Goal: Complete application form: Complete application form

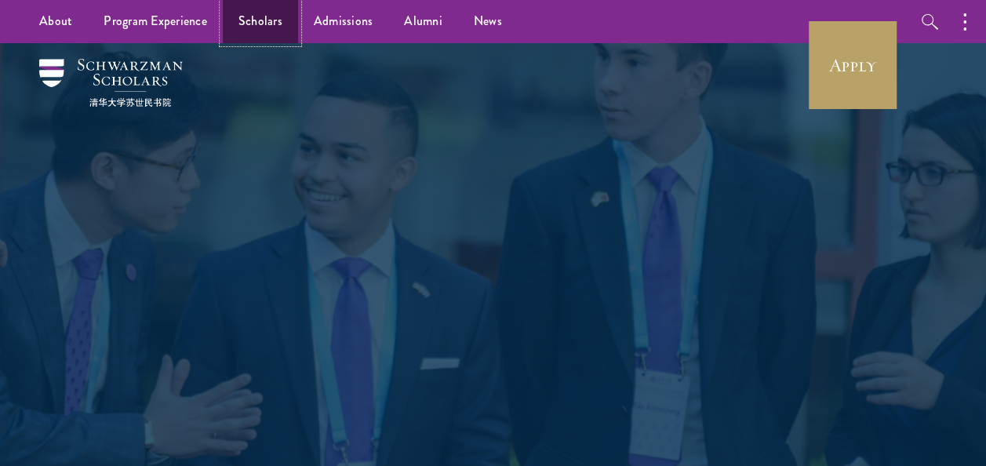
click at [251, 20] on link "Scholars" at bounding box center [260, 21] width 75 height 43
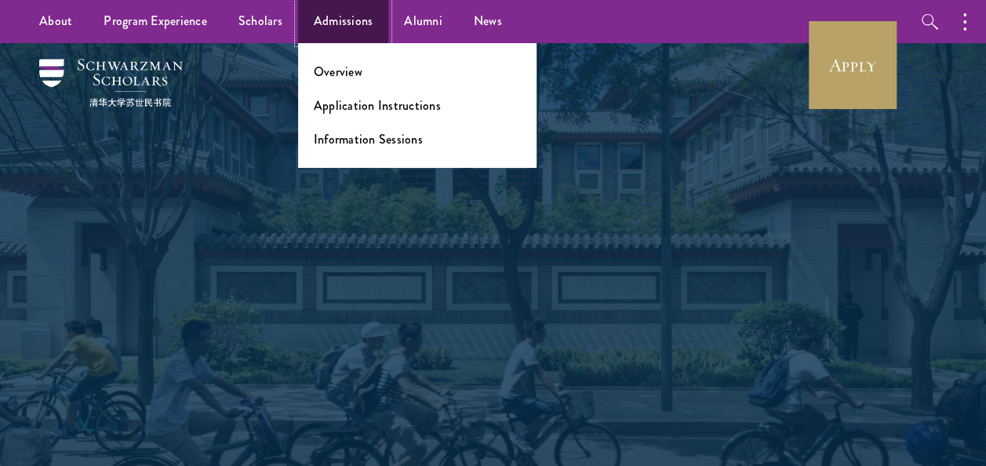
click at [337, 16] on link "Admissions" at bounding box center [343, 21] width 91 height 43
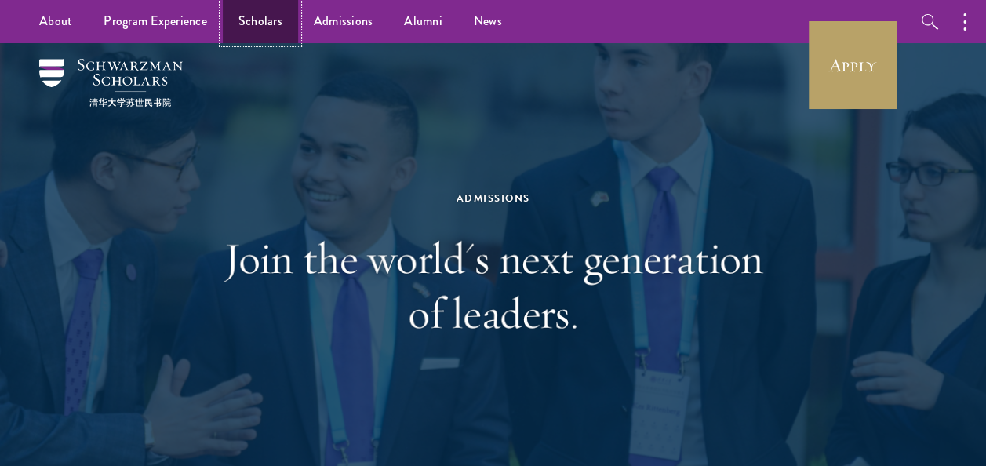
click at [259, 25] on link "Scholars" at bounding box center [260, 21] width 75 height 43
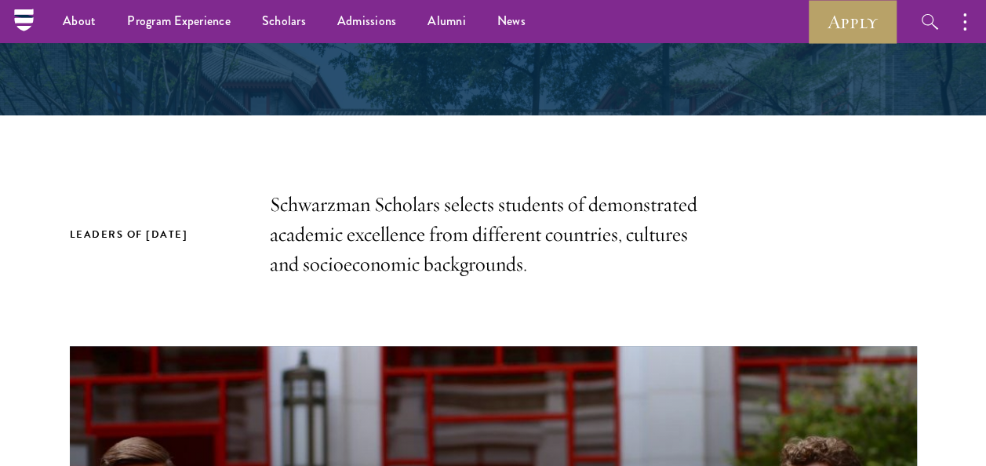
scroll to position [344, 0]
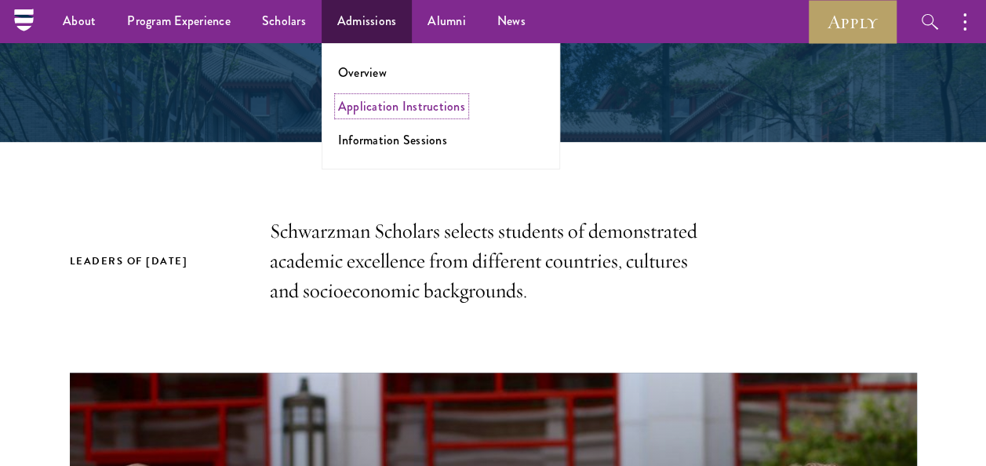
click at [378, 104] on link "Application Instructions" at bounding box center [401, 106] width 127 height 18
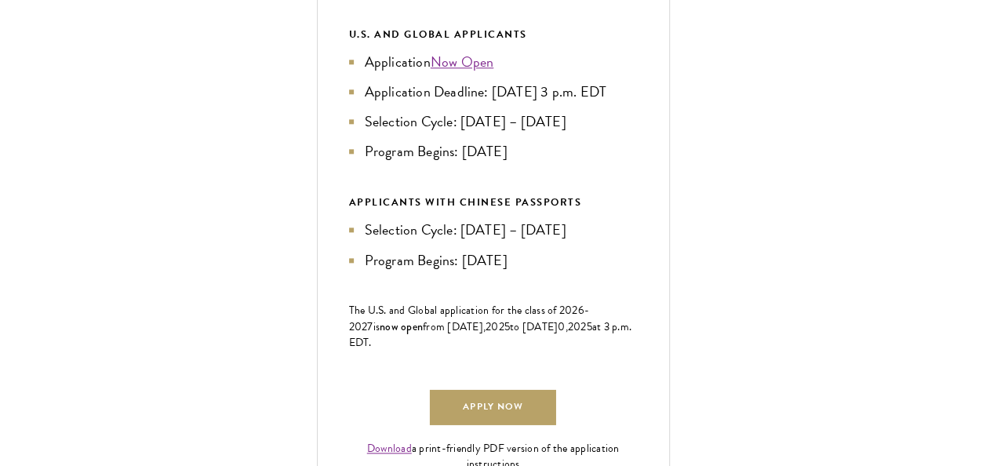
scroll to position [836, 0]
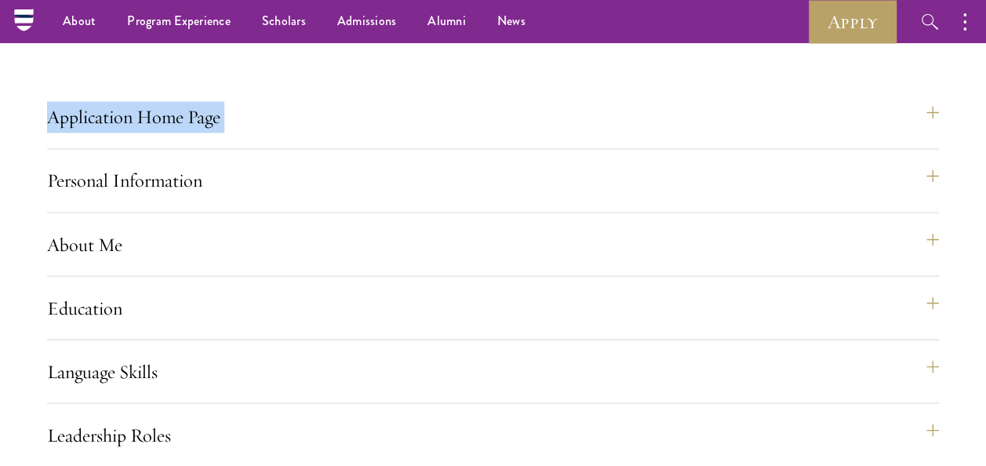
scroll to position [869, 0]
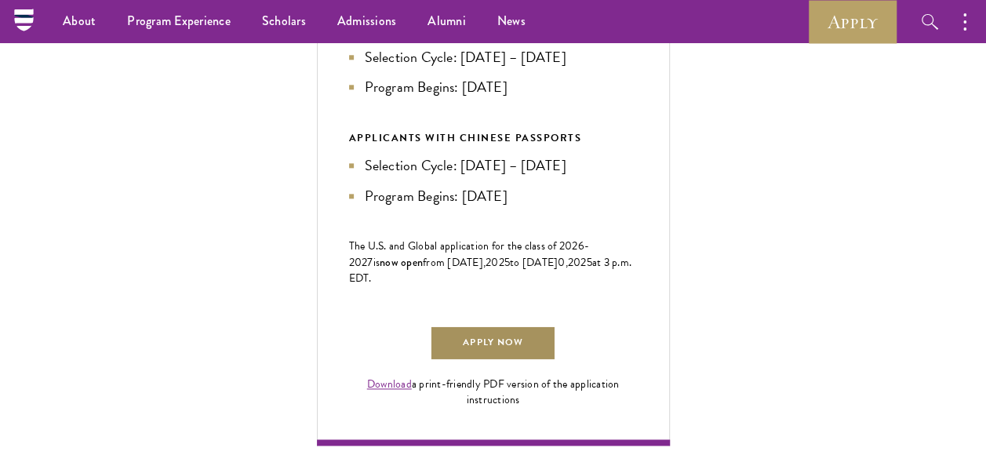
click at [532, 361] on link "Apply Now" at bounding box center [493, 343] width 126 height 35
